Goal: Information Seeking & Learning: Find specific fact

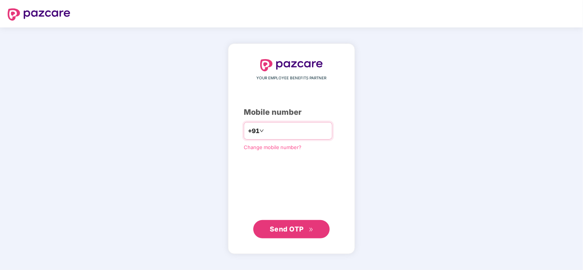
click at [328, 128] on input "**********" at bounding box center [297, 131] width 63 height 12
type input "**********"
click at [291, 226] on span "Send OTP" at bounding box center [287, 229] width 34 height 8
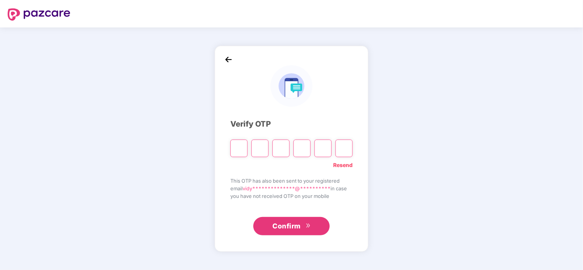
type input "*"
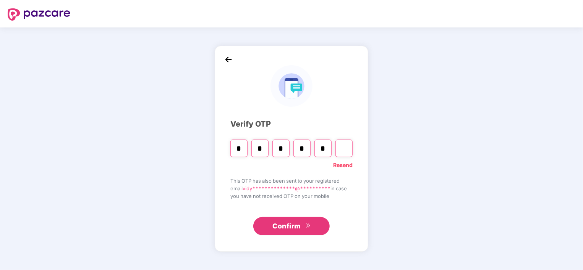
type input "*"
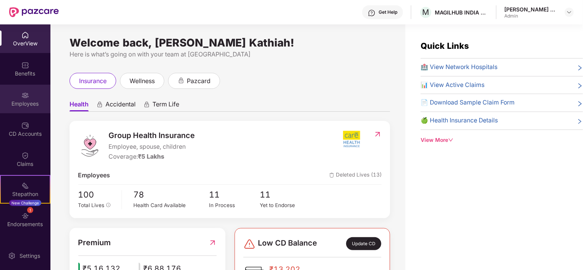
click at [25, 97] on img at bounding box center [25, 96] width 8 height 8
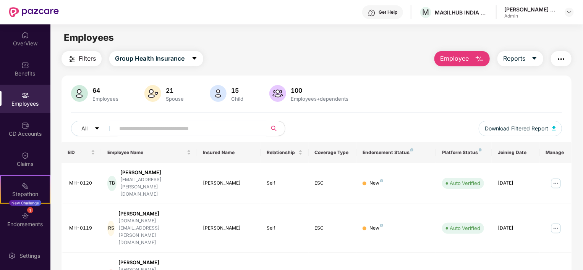
click at [176, 124] on input "text" at bounding box center [187, 128] width 137 height 11
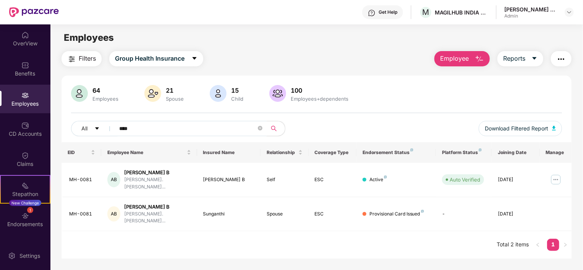
type input "*********"
click at [556, 174] on img at bounding box center [556, 180] width 12 height 12
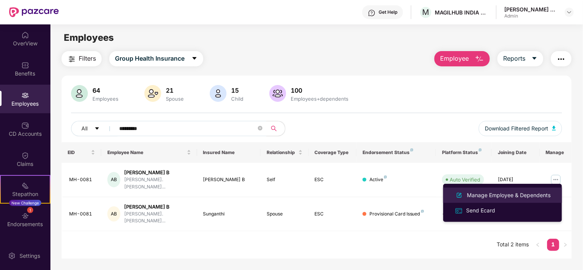
click at [497, 196] on div "Manage Employee & Dependents" at bounding box center [508, 195] width 87 height 8
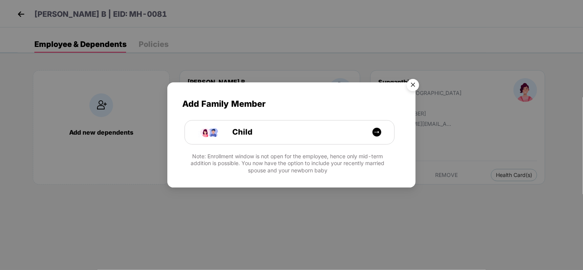
click at [413, 87] on img "Close" at bounding box center [412, 86] width 21 height 21
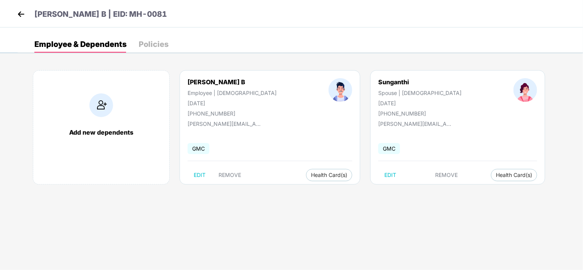
click at [385, 147] on div "GMC" at bounding box center [457, 149] width 159 height 16
click at [496, 173] on span "Health Card(s)" at bounding box center [514, 175] width 36 height 4
click at [435, 191] on span "Health Insurance(ESC)" at bounding box center [446, 190] width 67 height 8
click at [21, 12] on img at bounding box center [20, 13] width 11 height 11
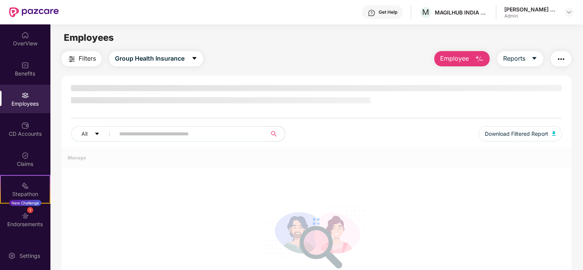
click at [360, 108] on div "All Download Filtered Report" at bounding box center [317, 116] width 510 height 63
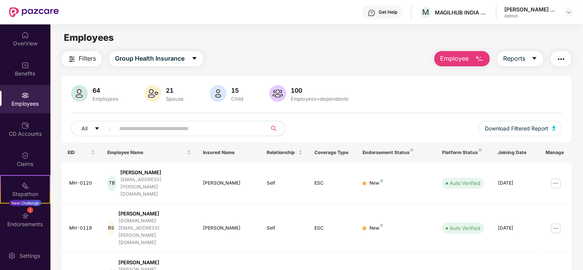
click at [357, 43] on div "Employees" at bounding box center [316, 38] width 532 height 15
drag, startPoint x: 581, startPoint y: 132, endPoint x: 581, endPoint y: 165, distance: 33.2
click at [400, 52] on div "Filters Group Health Insurance Employee Reports" at bounding box center [317, 58] width 510 height 15
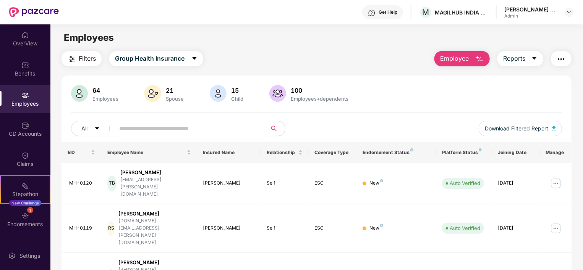
click at [163, 125] on input "text" at bounding box center [187, 128] width 137 height 11
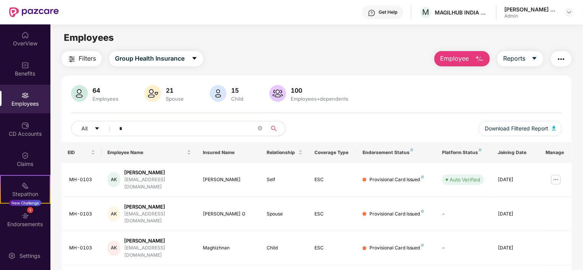
type input "*"
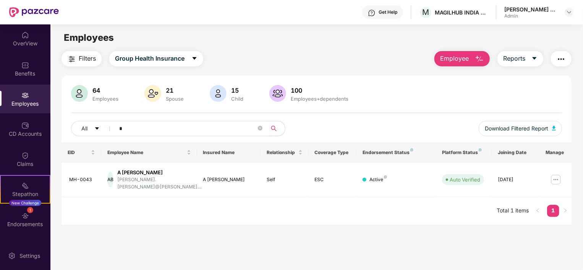
click at [258, 210] on div "EID Employee Name Insured Name Relationship Coverage Type Endorsement Status Pl…" at bounding box center [317, 183] width 510 height 83
click at [15, 101] on div "Employees" at bounding box center [25, 104] width 50 height 8
click at [142, 128] on input "*" at bounding box center [187, 128] width 137 height 11
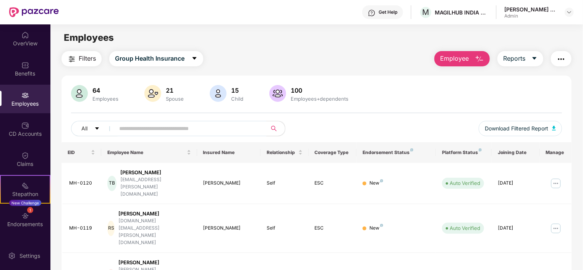
click at [423, 97] on div "64 Employees 21 Spouse 15 Child [DEMOGRAPHIC_DATA] Employees+dependents" at bounding box center [316, 94] width 491 height 18
click at [362, 41] on div "Employees" at bounding box center [316, 38] width 532 height 15
drag, startPoint x: 582, startPoint y: 100, endPoint x: 581, endPoint y: 142, distance: 42.0
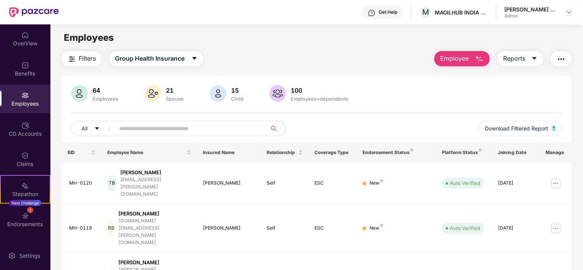
click at [403, 96] on div "64 Employees 21 Spouse 15 Child [DEMOGRAPHIC_DATA] Employees+dependents" at bounding box center [316, 94] width 491 height 18
